Goal: Information Seeking & Learning: Find specific fact

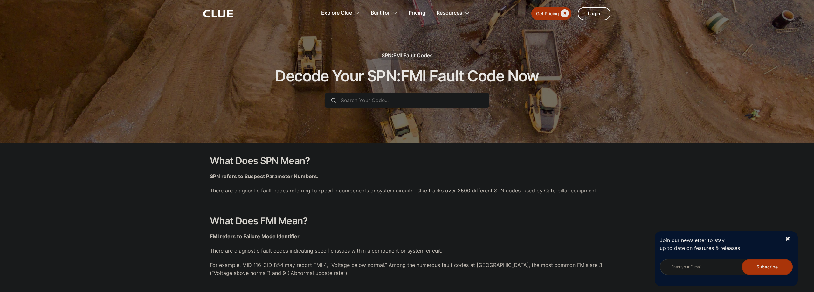
click at [394, 103] on input "text" at bounding box center [406, 99] width 165 height 15
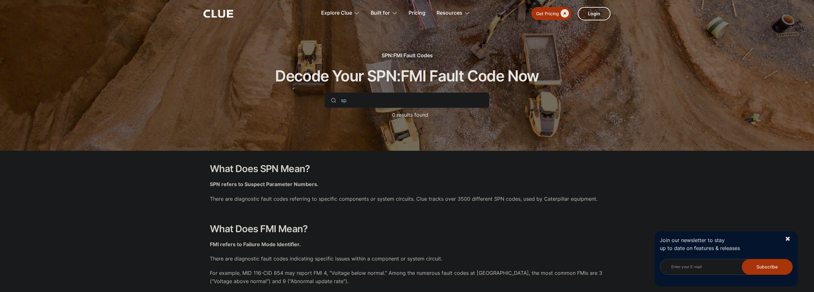
type input "s"
type input "1"
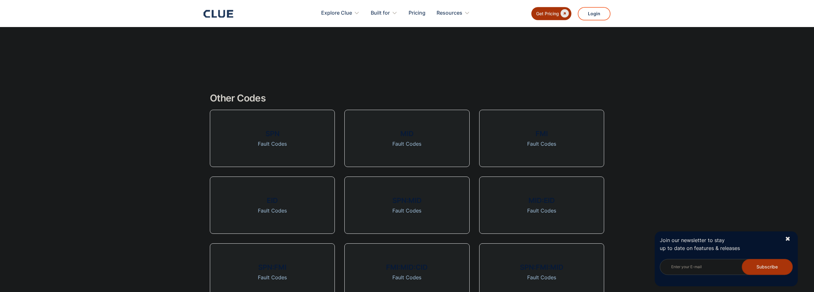
scroll to position [810, 0]
type input "spn:126"
click at [259, 137] on link "SPN Fault Codes" at bounding box center [272, 135] width 125 height 57
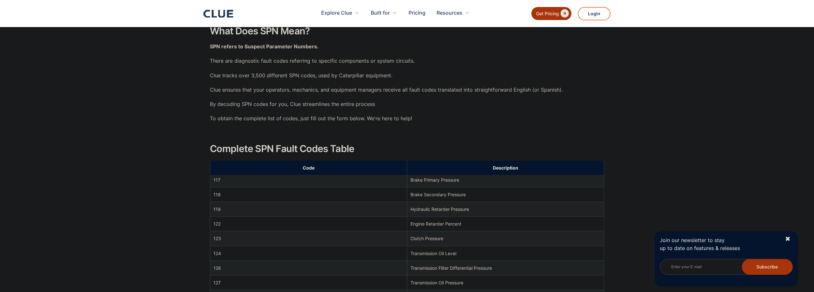
scroll to position [1121, 0]
click at [449, 226] on td "Transmission Filter Differential Pressure" at bounding box center [505, 227] width 197 height 15
click at [212, 229] on td "126" at bounding box center [308, 227] width 197 height 15
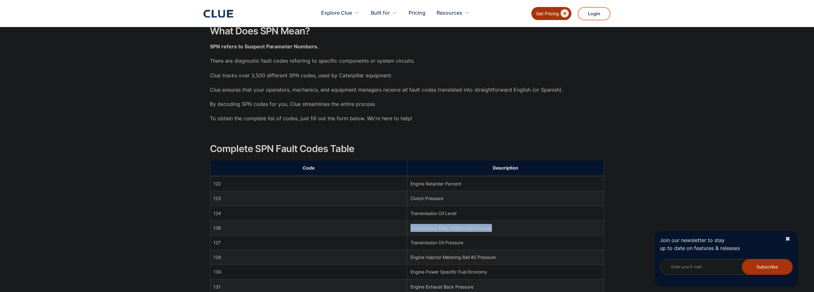
drag, startPoint x: 410, startPoint y: 228, endPoint x: 515, endPoint y: 228, distance: 104.6
click at [515, 228] on td "Transmission Filter Differential Pressure" at bounding box center [505, 227] width 197 height 15
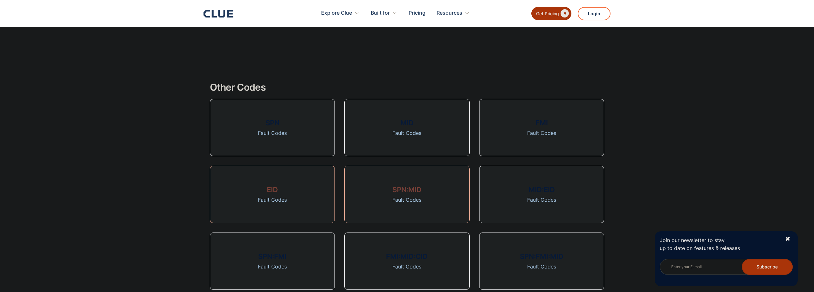
scroll to position [810, 0]
